Goal: Transaction & Acquisition: Purchase product/service

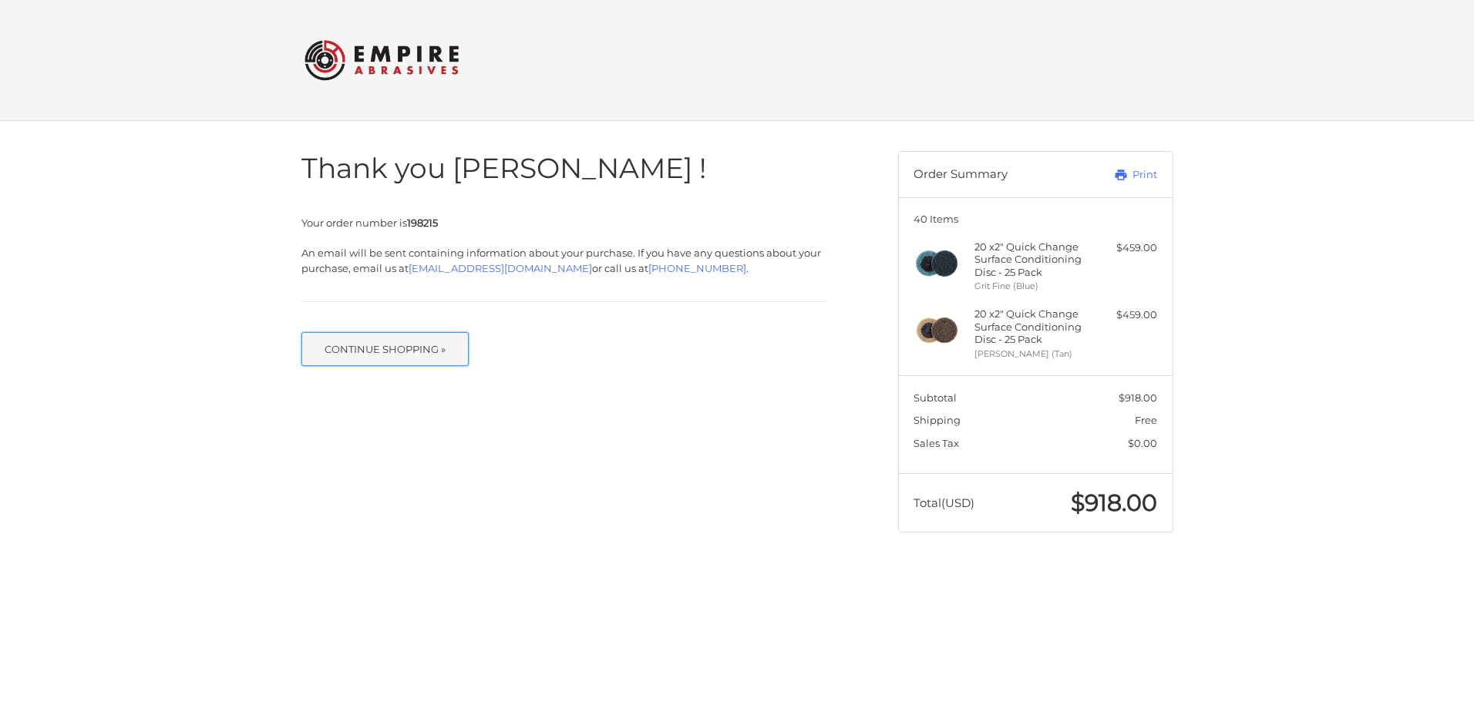
click at [413, 348] on button "Continue Shopping »" at bounding box center [385, 349] width 168 height 34
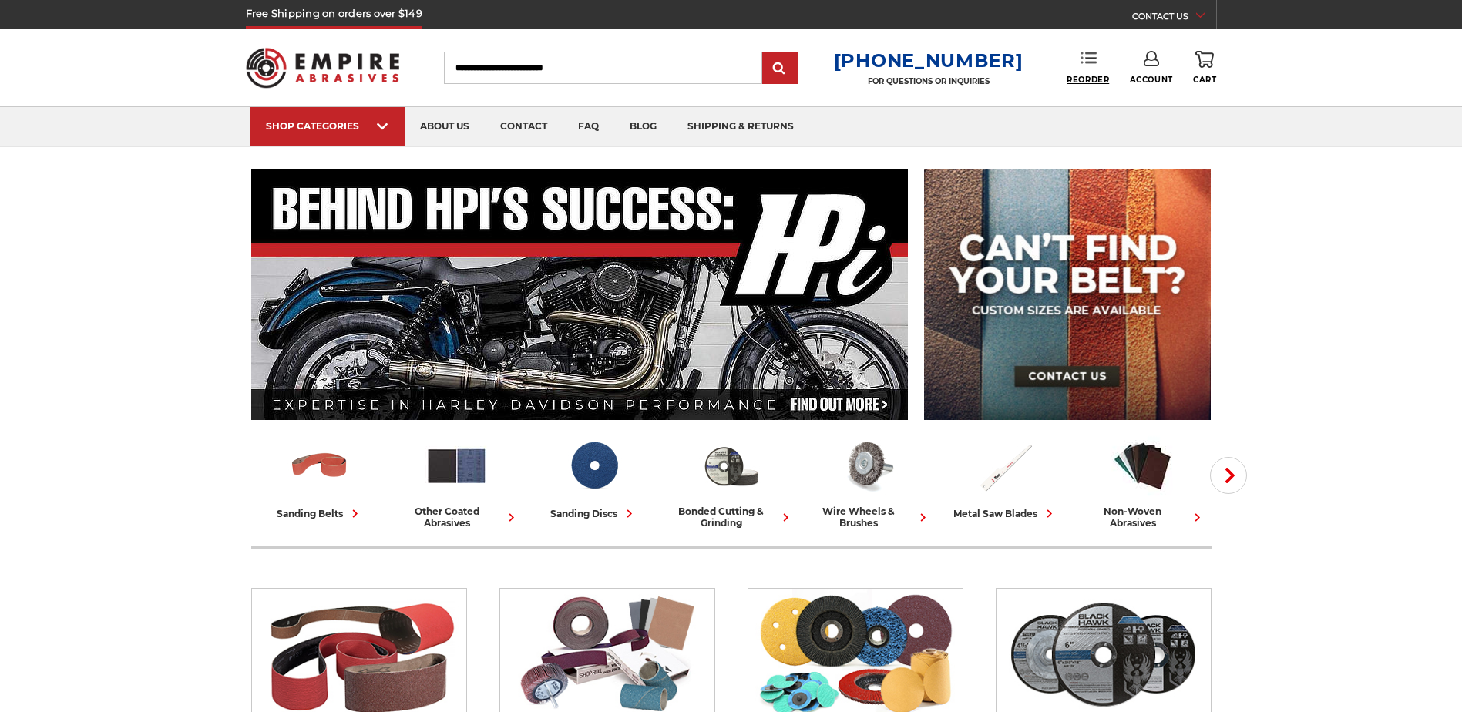
click at [1094, 75] on span "Reorder" at bounding box center [1088, 80] width 42 height 10
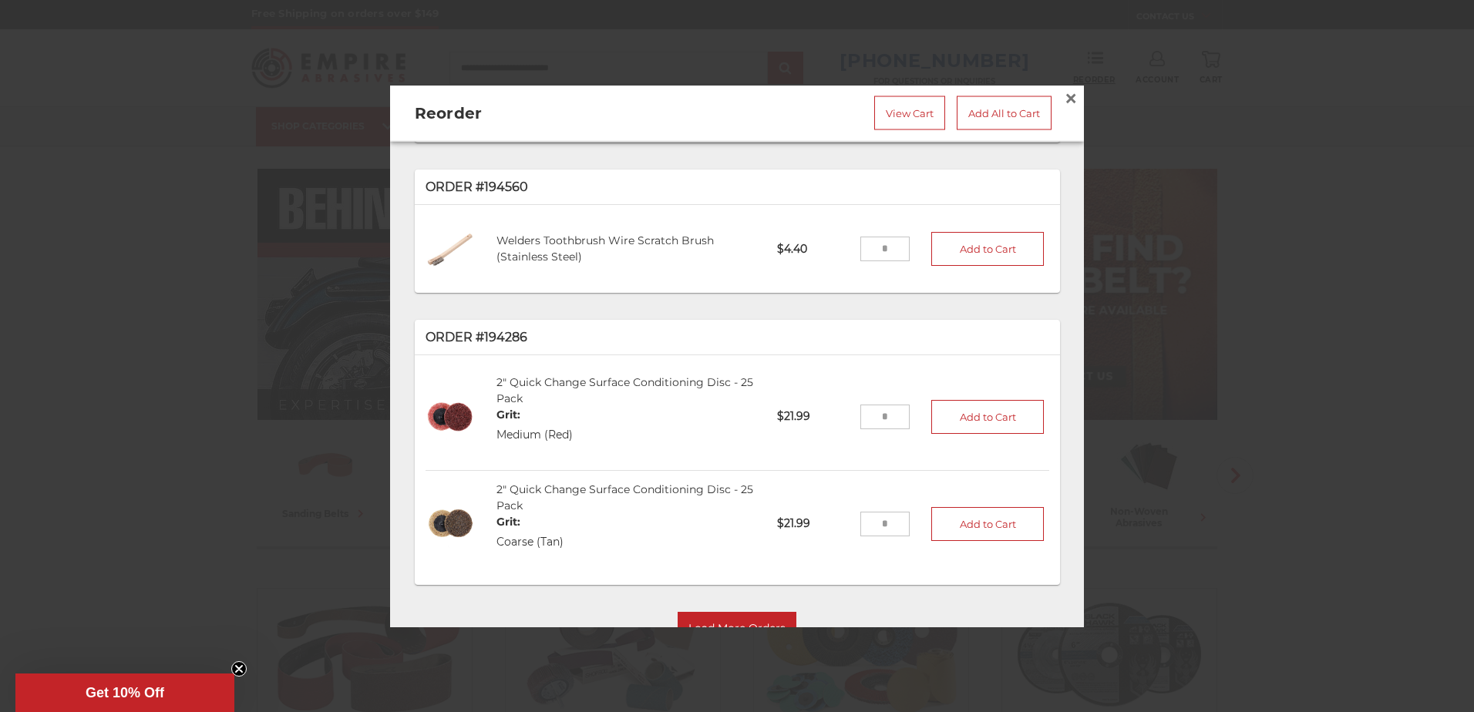
scroll to position [338, 0]
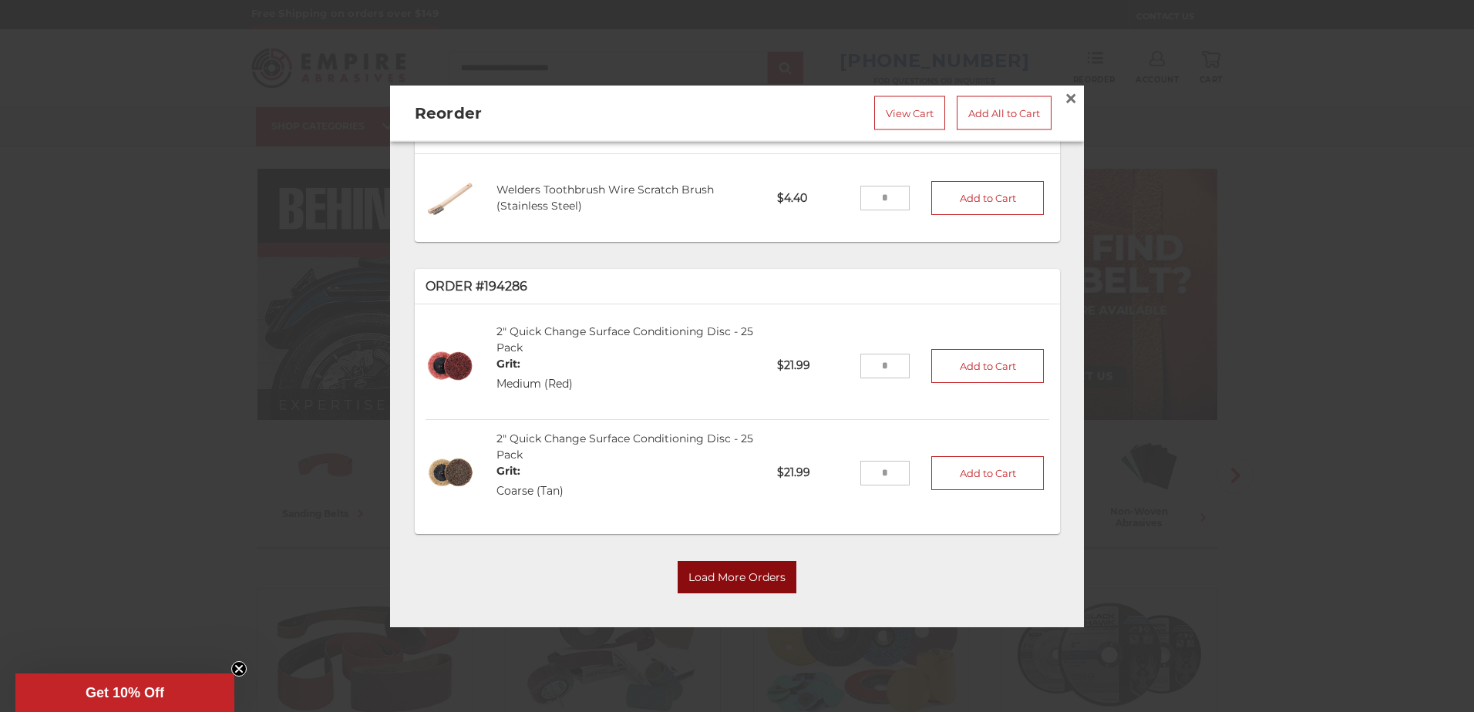
click at [693, 573] on button "Load More Orders" at bounding box center [736, 578] width 119 height 32
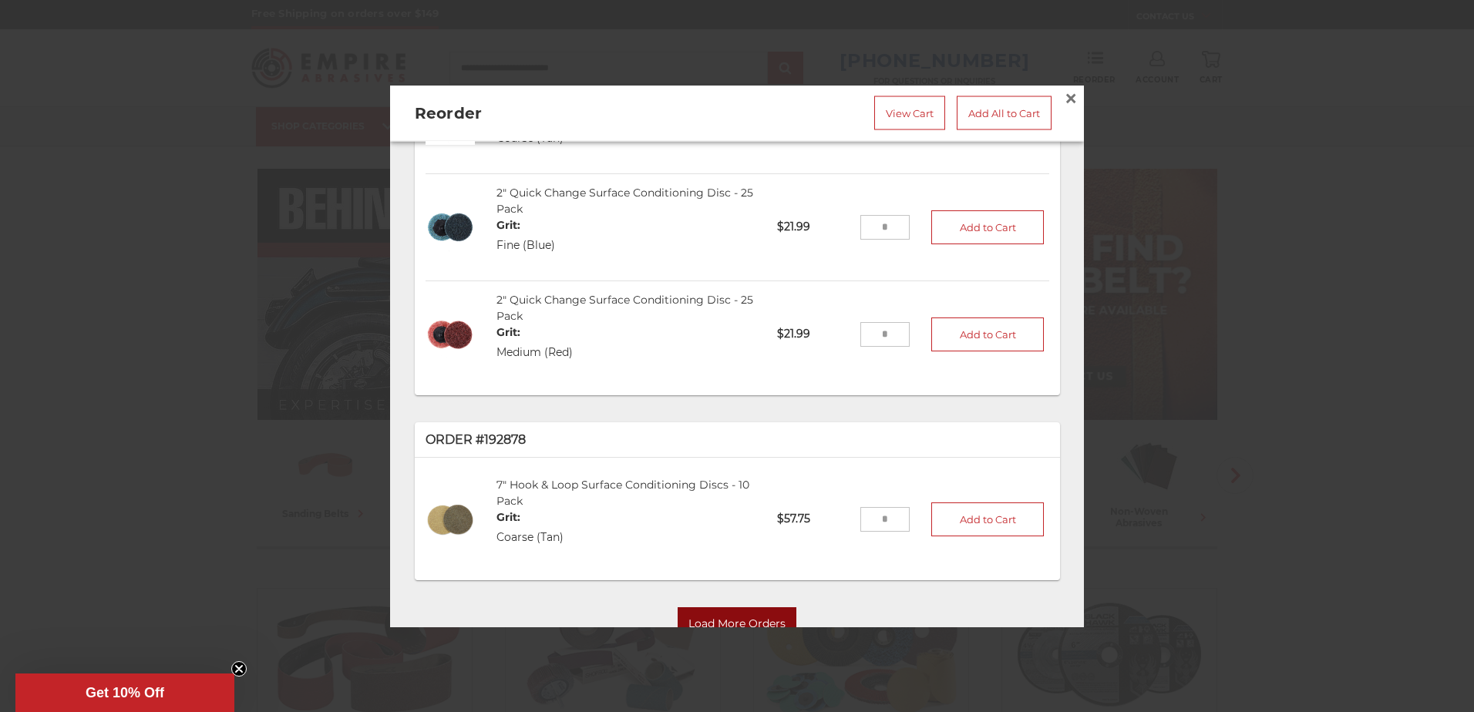
scroll to position [1661, 0]
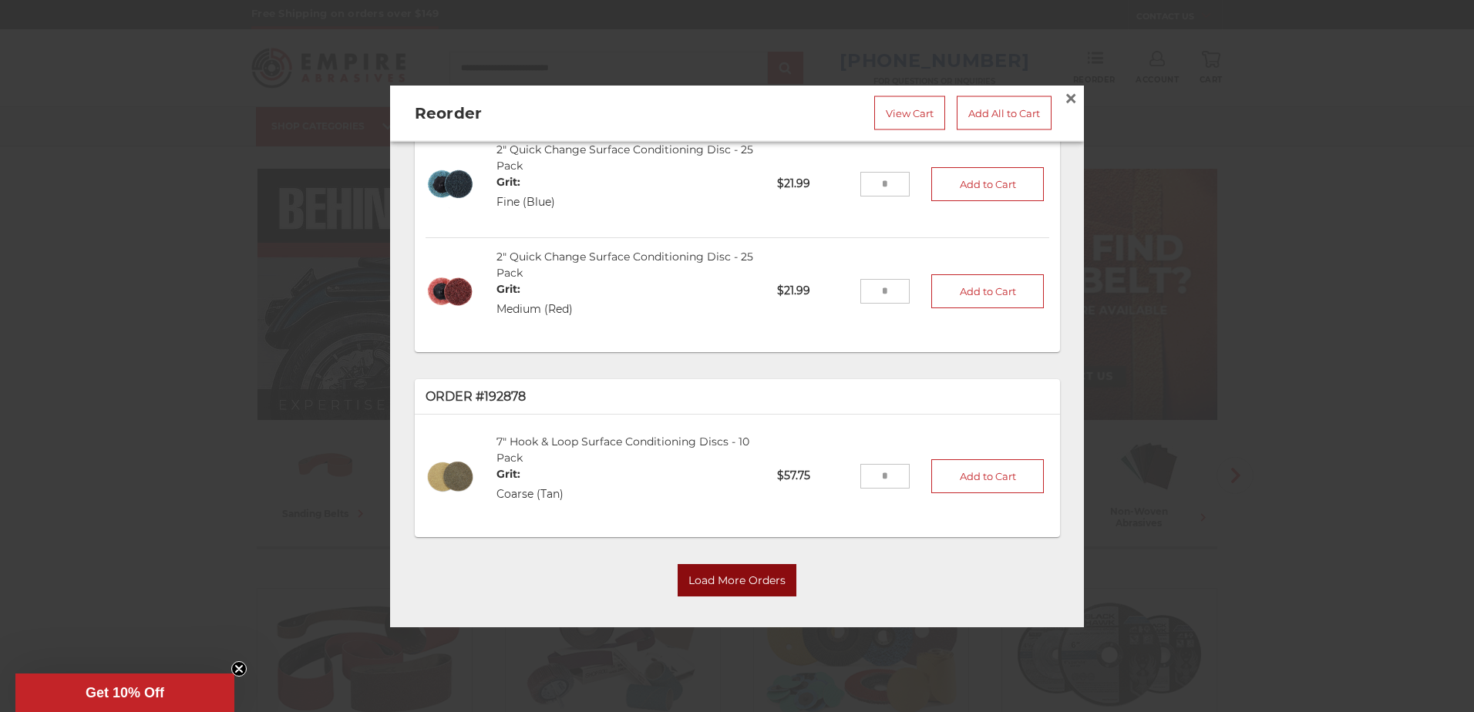
click at [706, 579] on button "Load More Orders" at bounding box center [736, 581] width 119 height 32
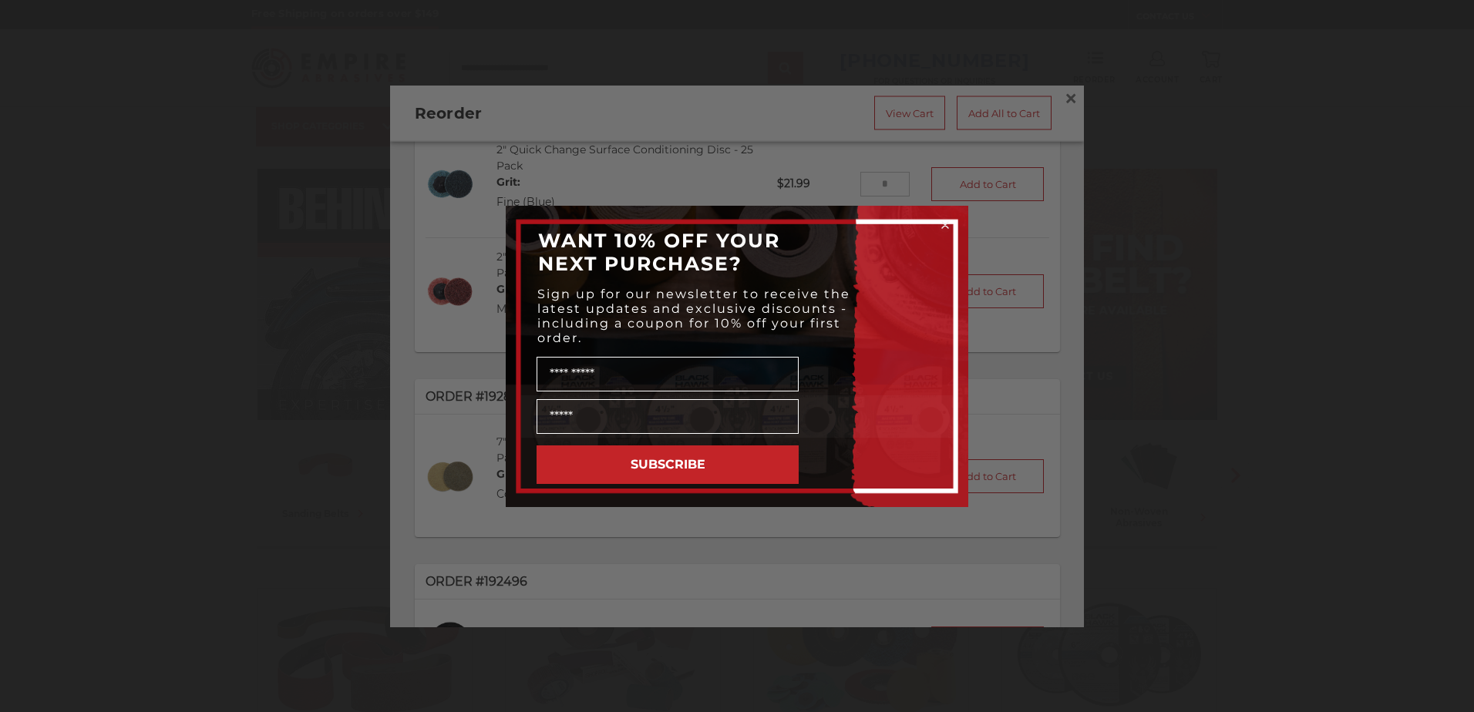
click at [945, 227] on circle "Close dialog" at bounding box center [945, 224] width 15 height 15
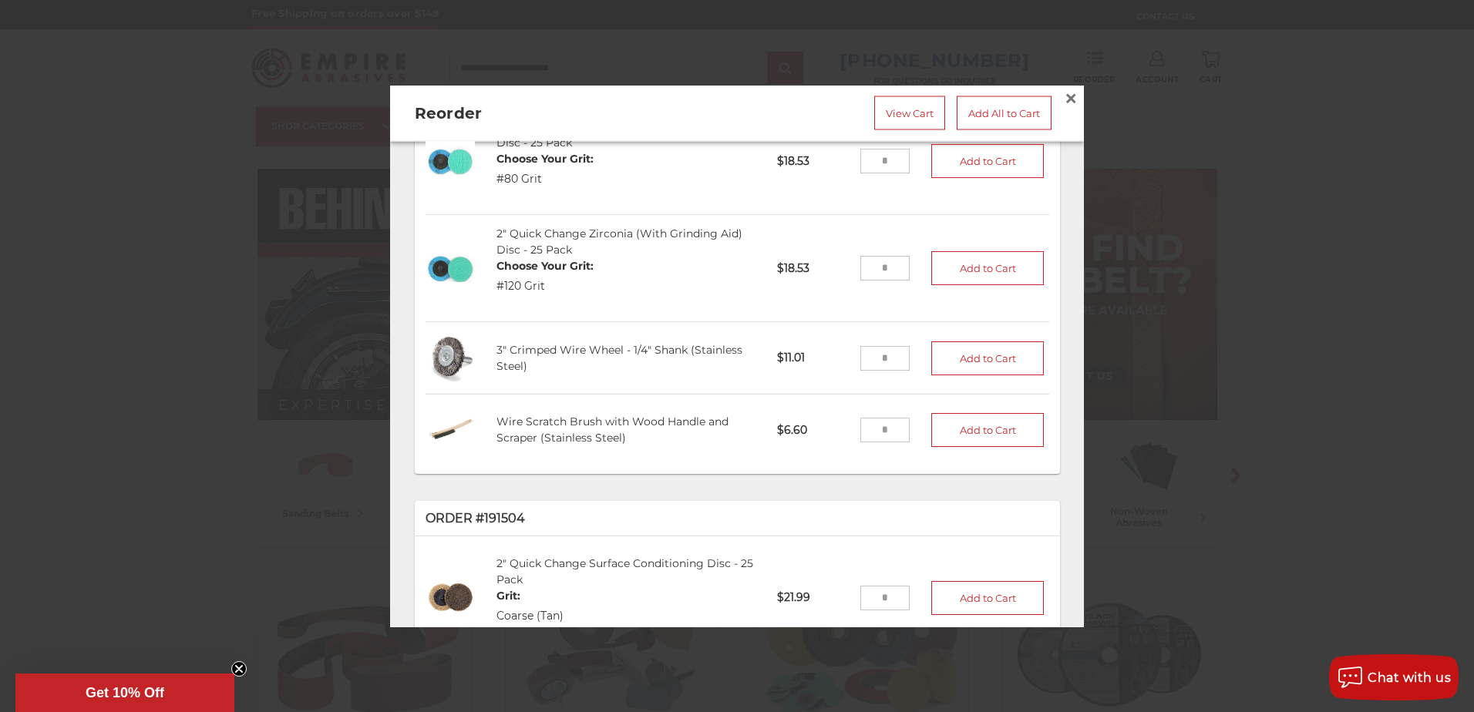
scroll to position [3016, 0]
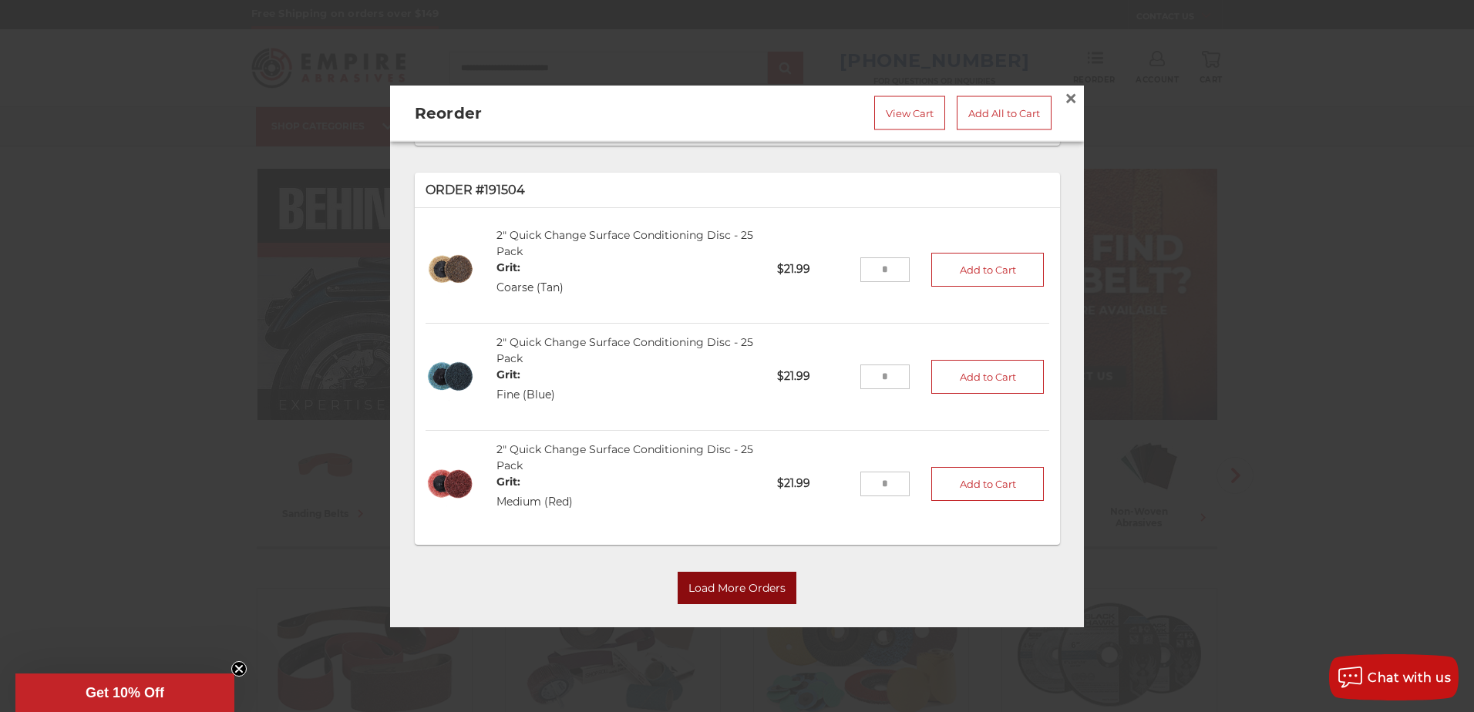
click at [721, 573] on button "Load More Orders" at bounding box center [736, 589] width 119 height 32
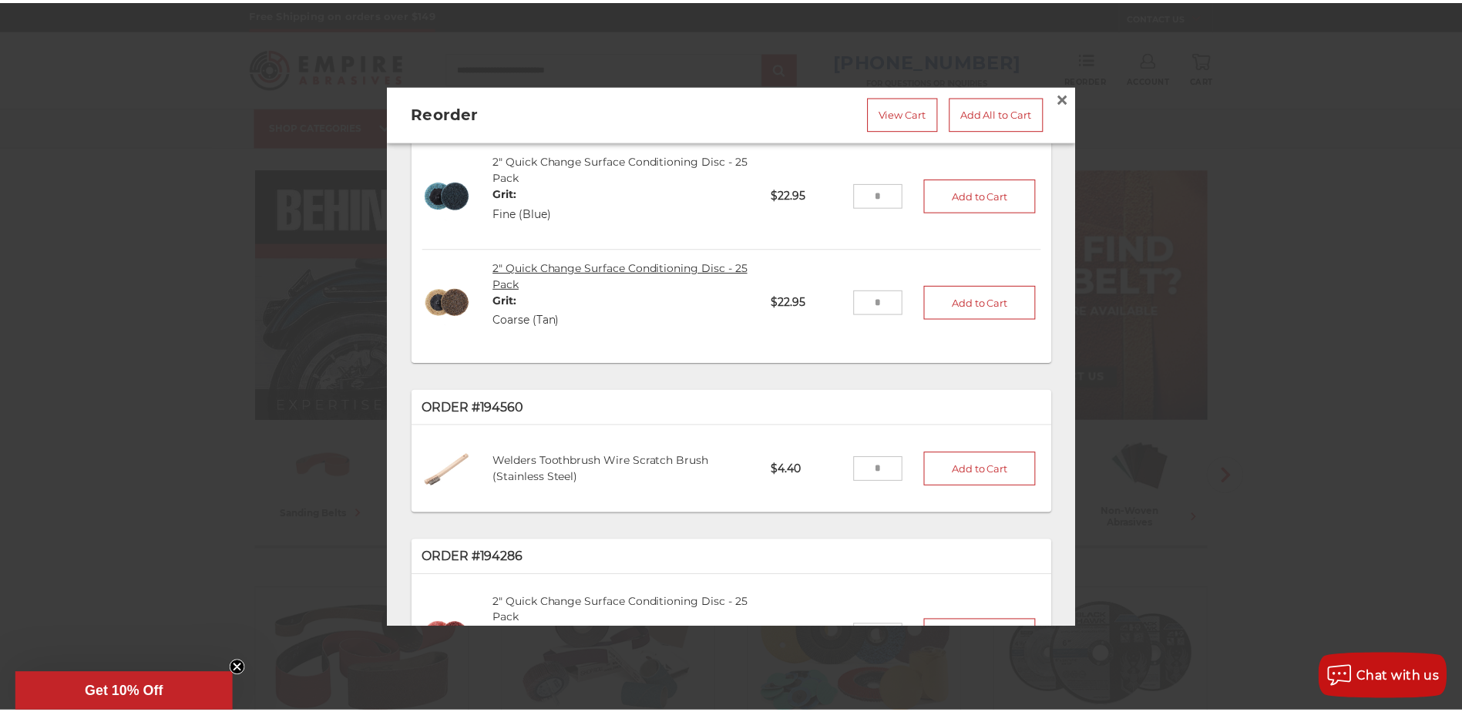
scroll to position [0, 0]
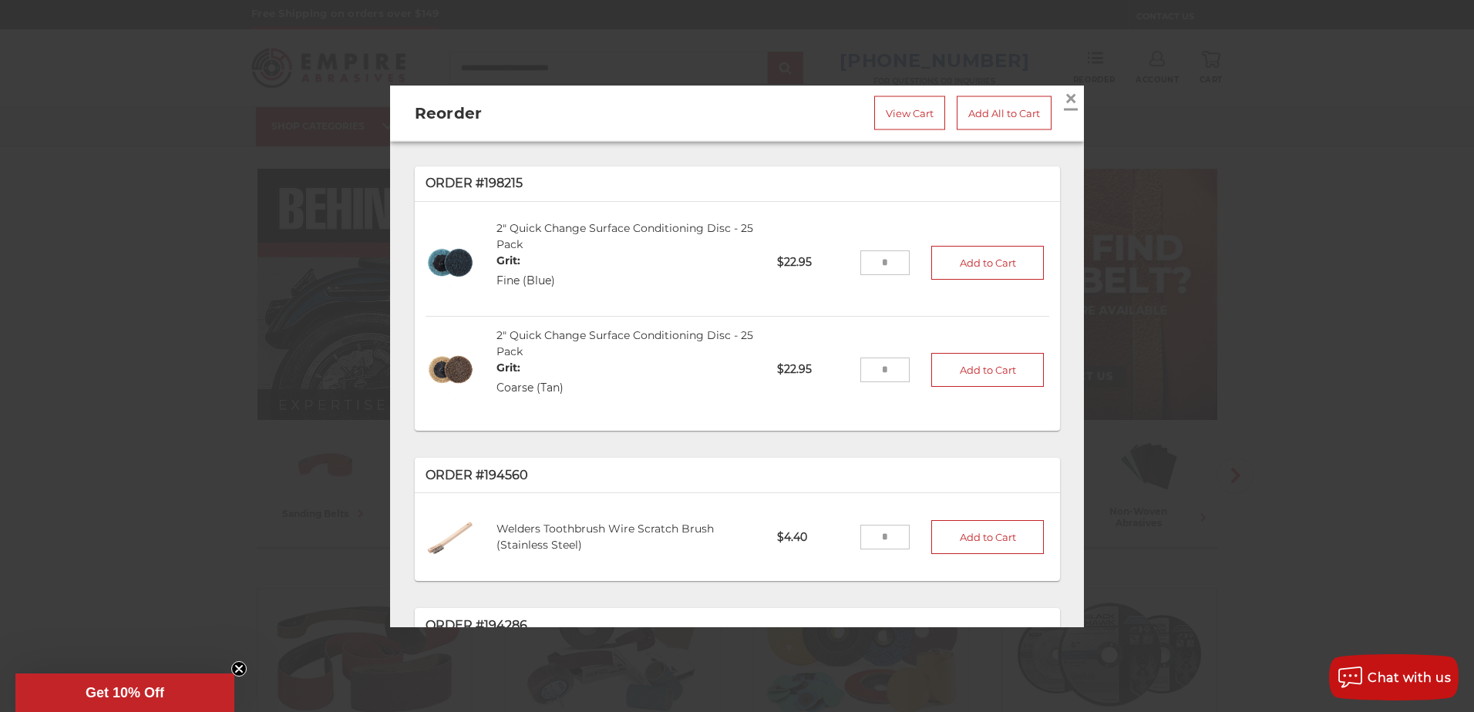
click at [1064, 92] on span "×" at bounding box center [1071, 98] width 14 height 30
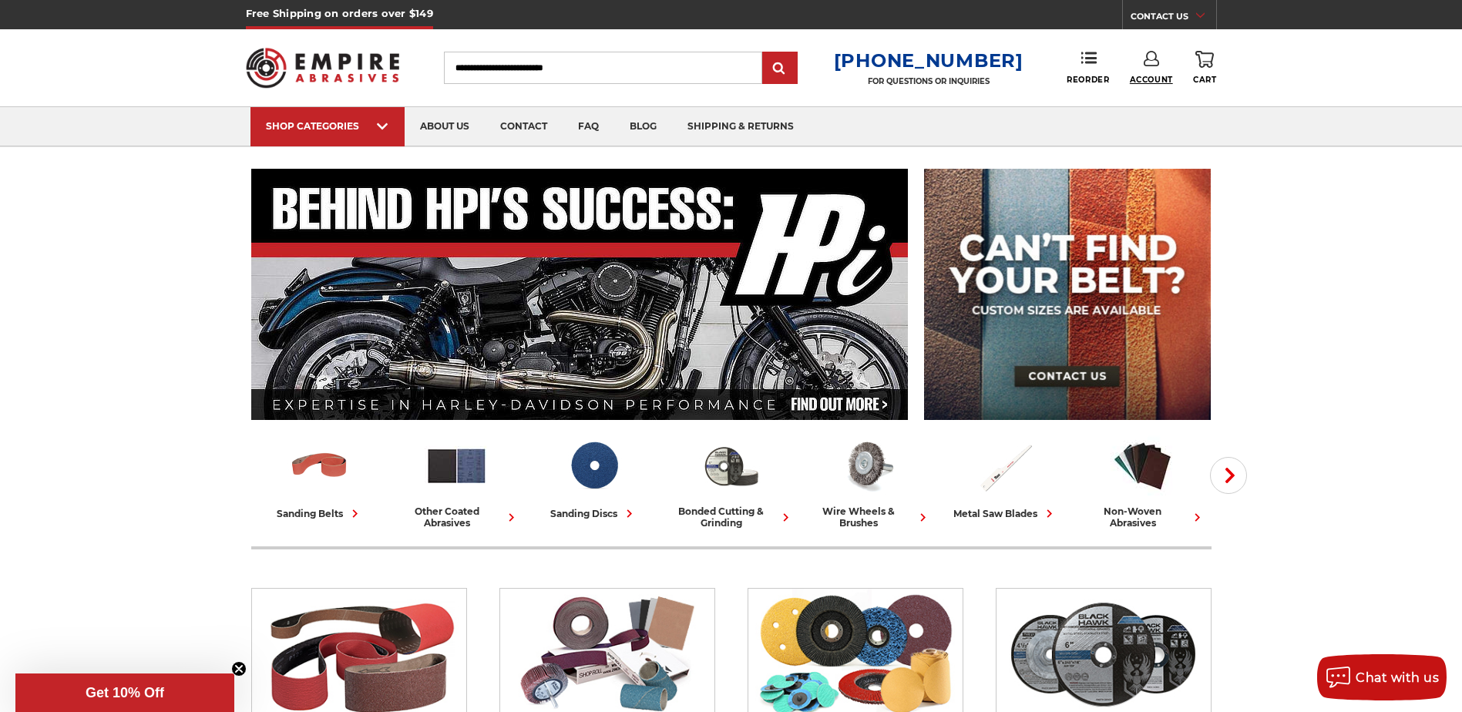
click at [1157, 84] on span "Account" at bounding box center [1151, 80] width 43 height 10
click at [1099, 71] on link "Reorder" at bounding box center [1088, 67] width 42 height 33
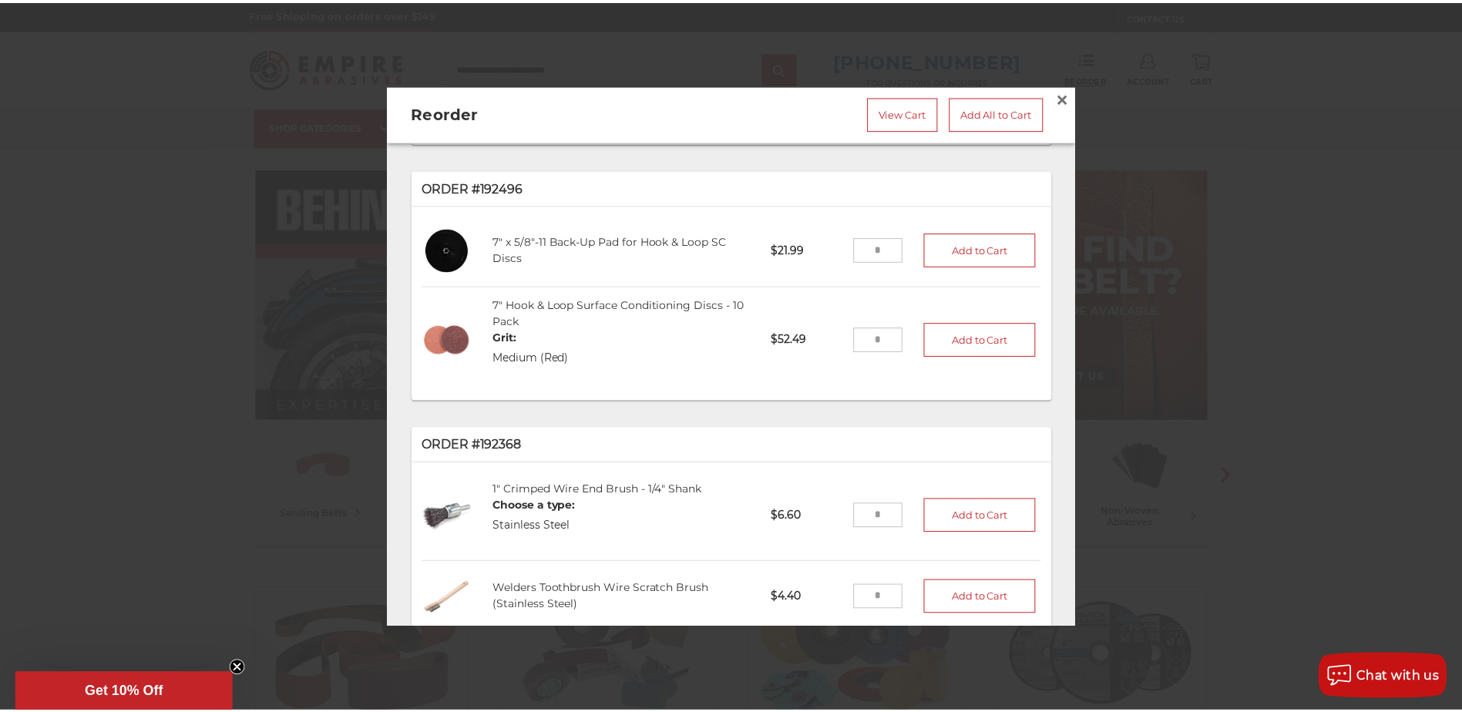
scroll to position [1850, 0]
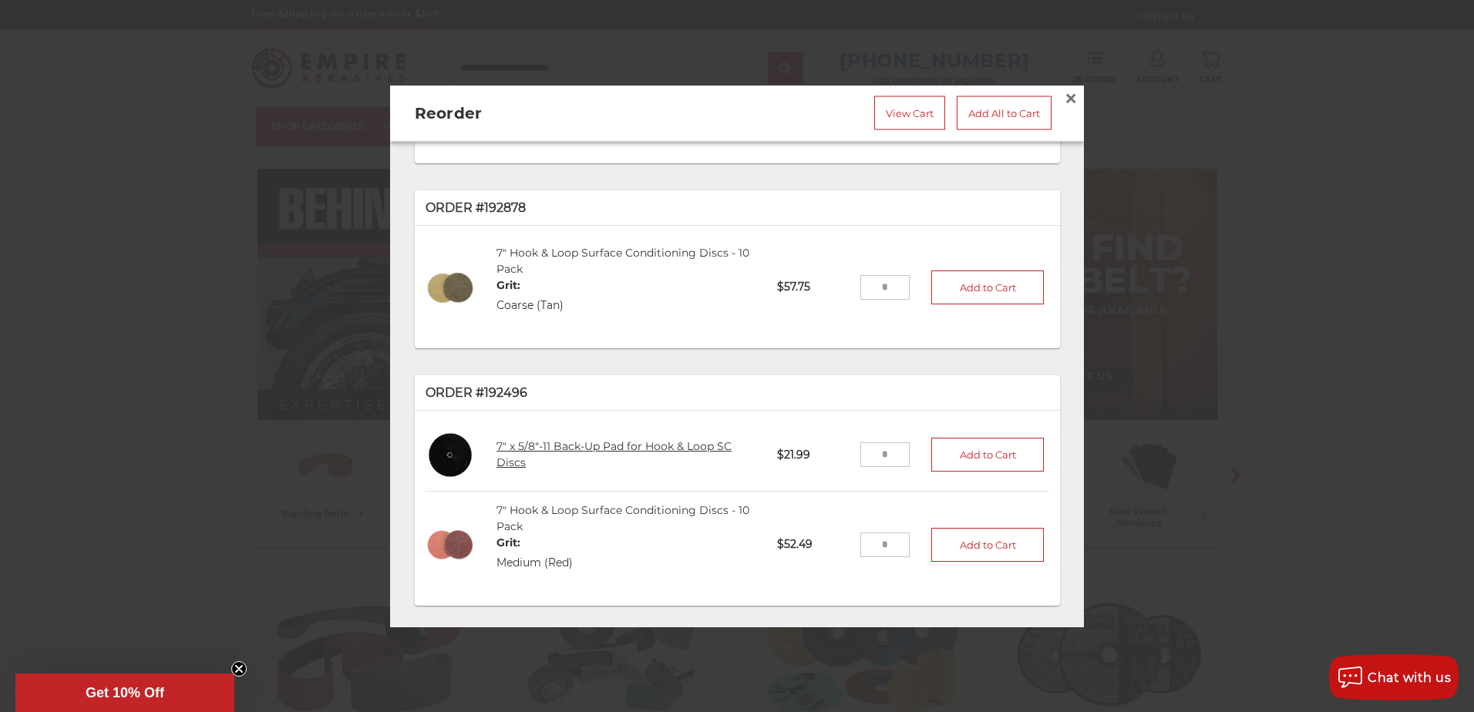
click at [642, 440] on link "7" x 5/8"-11 Back-Up Pad for Hook & Loop SC Discs" at bounding box center [613, 455] width 235 height 30
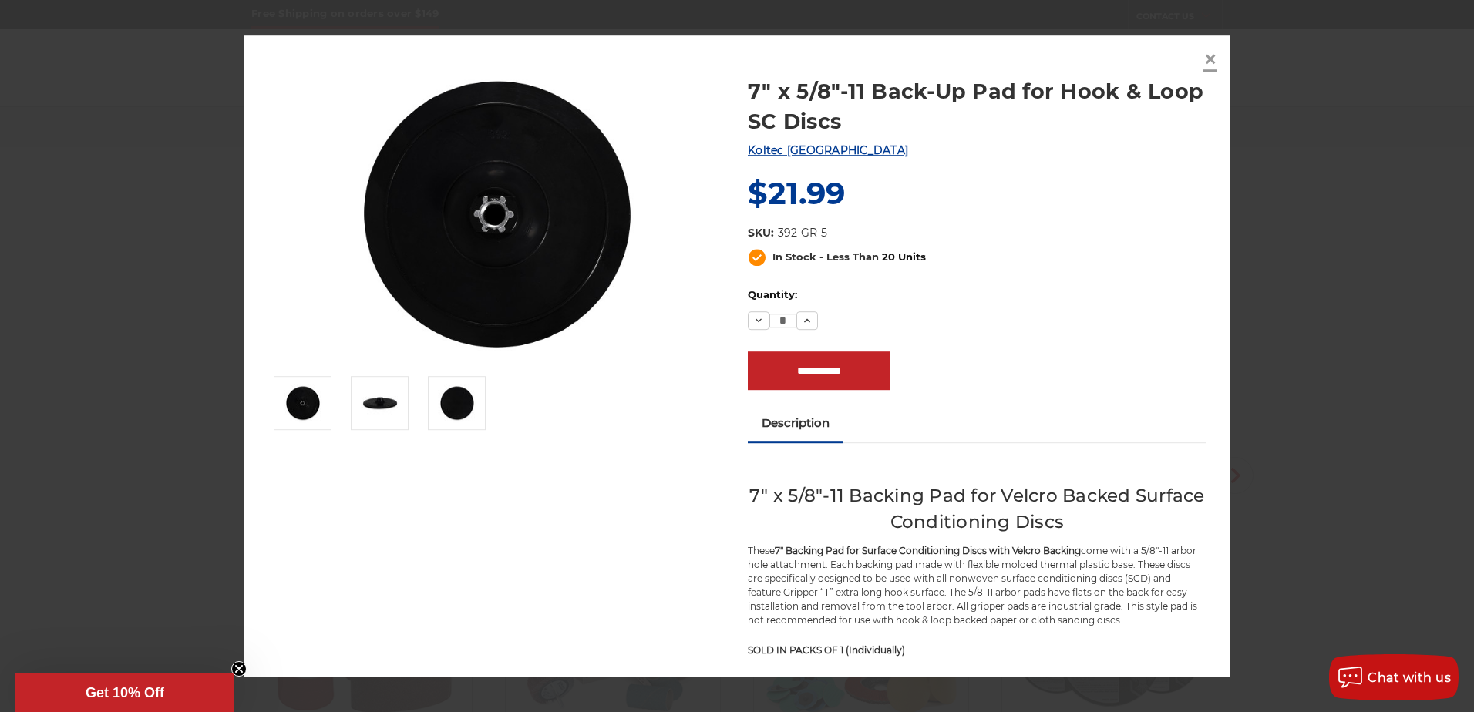
click at [1214, 57] on span "×" at bounding box center [1210, 59] width 14 height 30
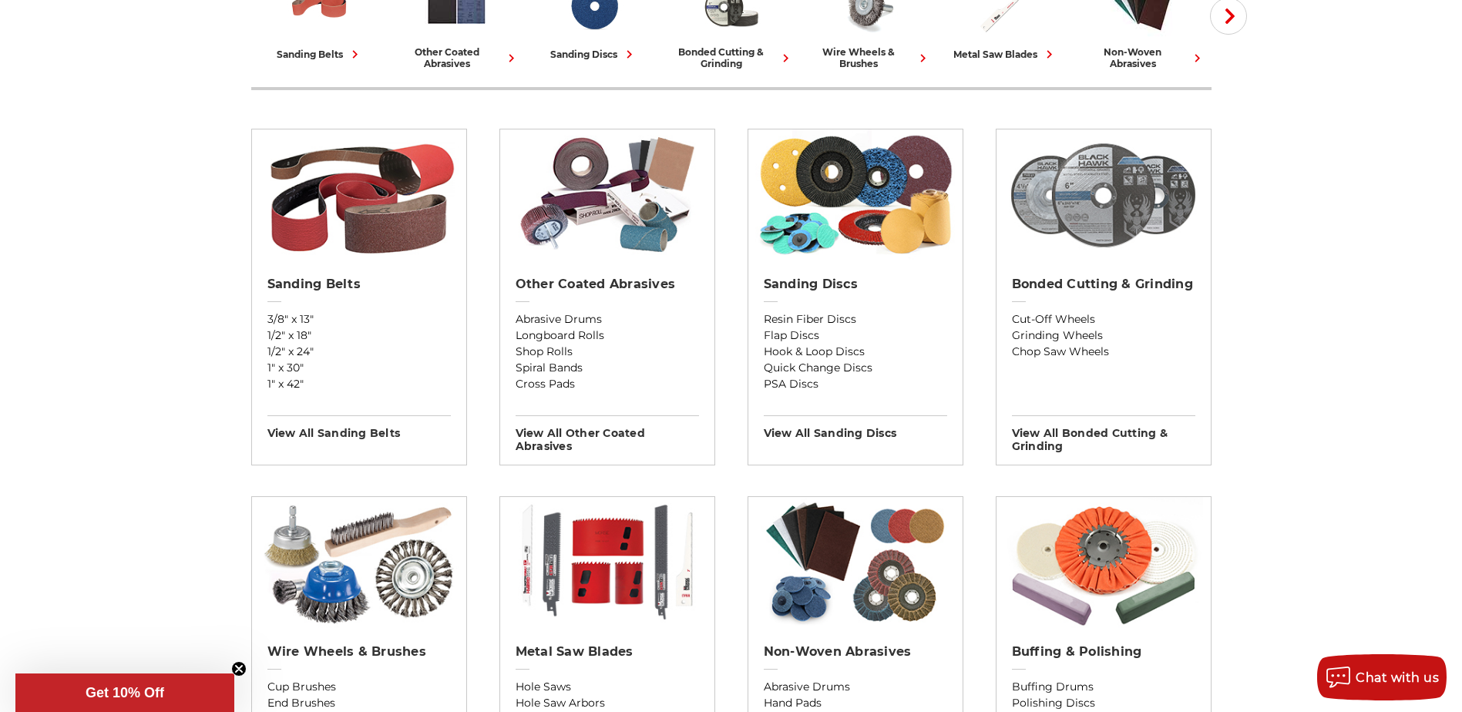
scroll to position [411, 0]
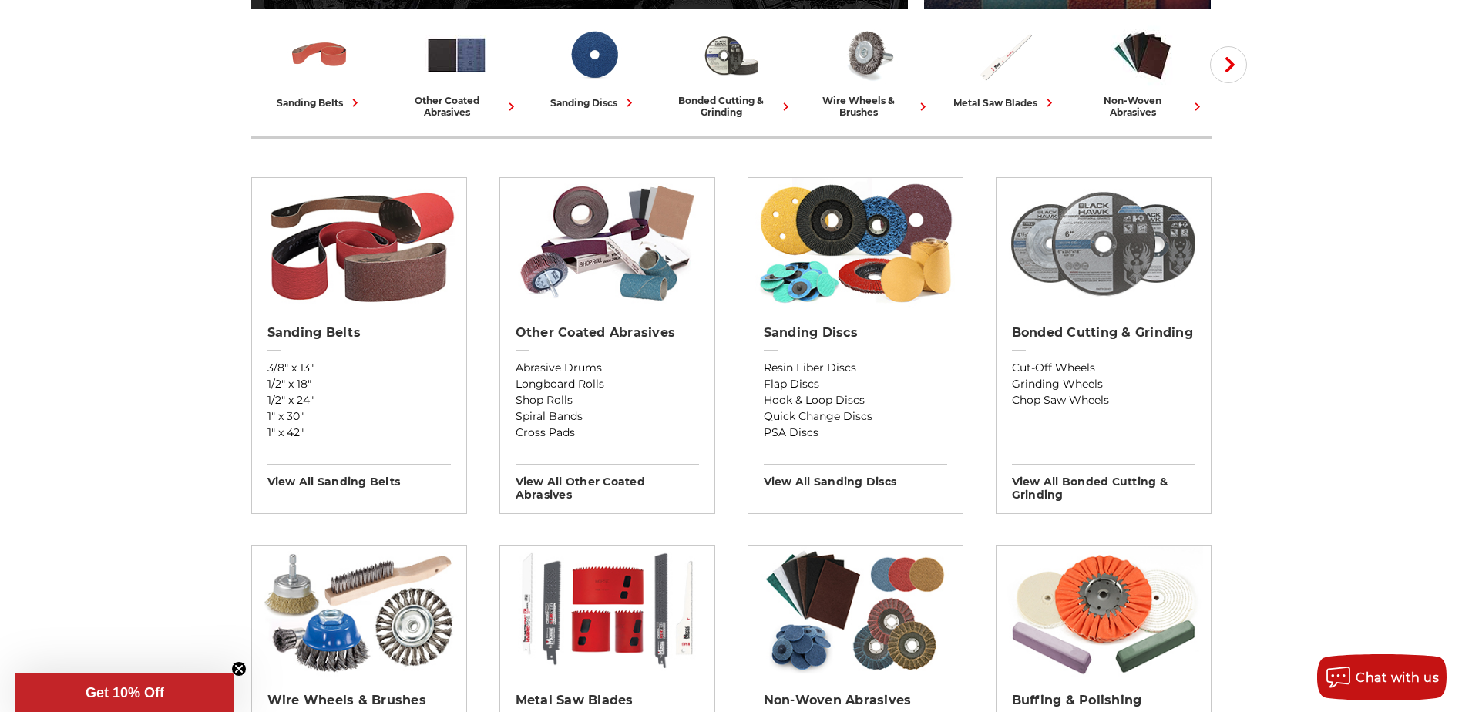
click at [1142, 264] on img at bounding box center [1103, 243] width 200 height 131
